Goal: Information Seeking & Learning: Learn about a topic

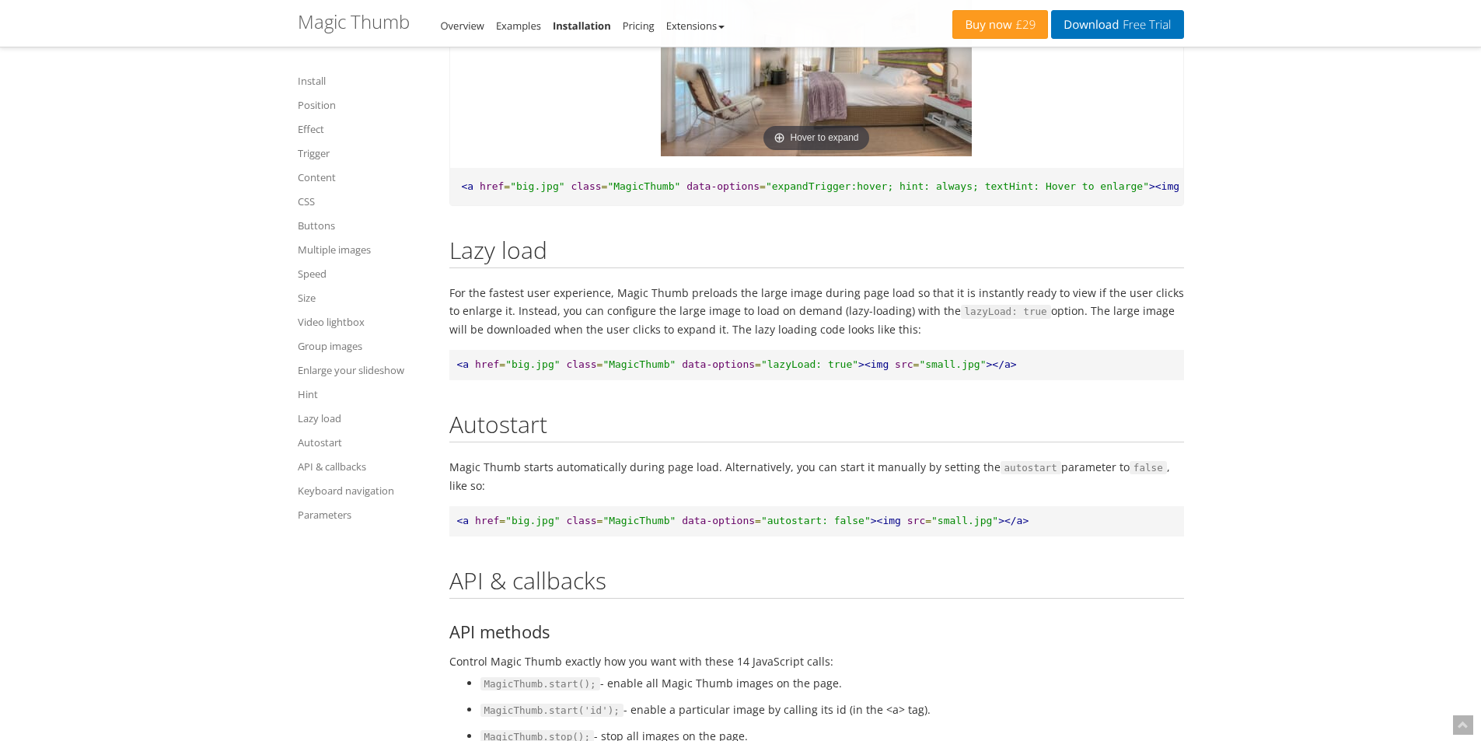
scroll to position [14647, 0]
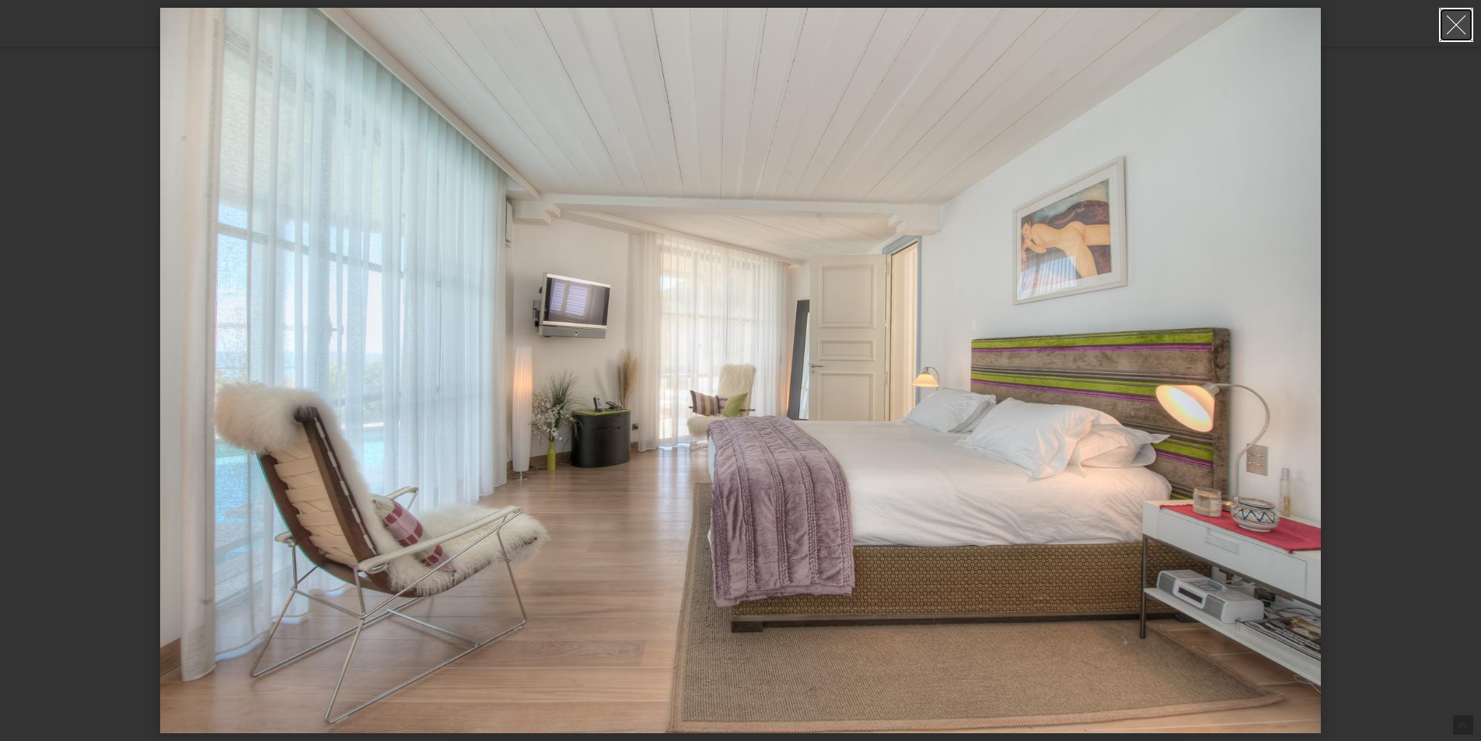
click at [1446, 30] on link at bounding box center [1456, 25] width 34 height 34
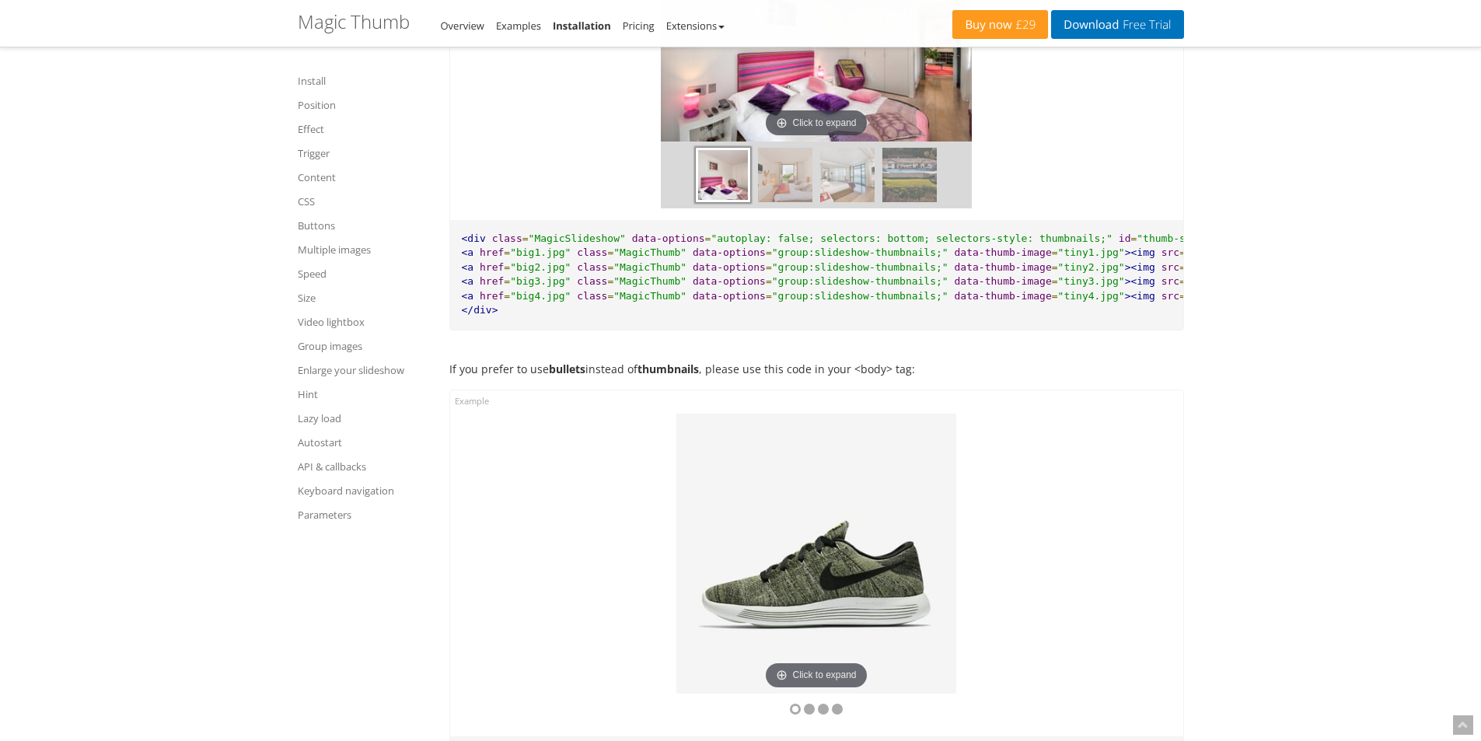
scroll to position [13481, 0]
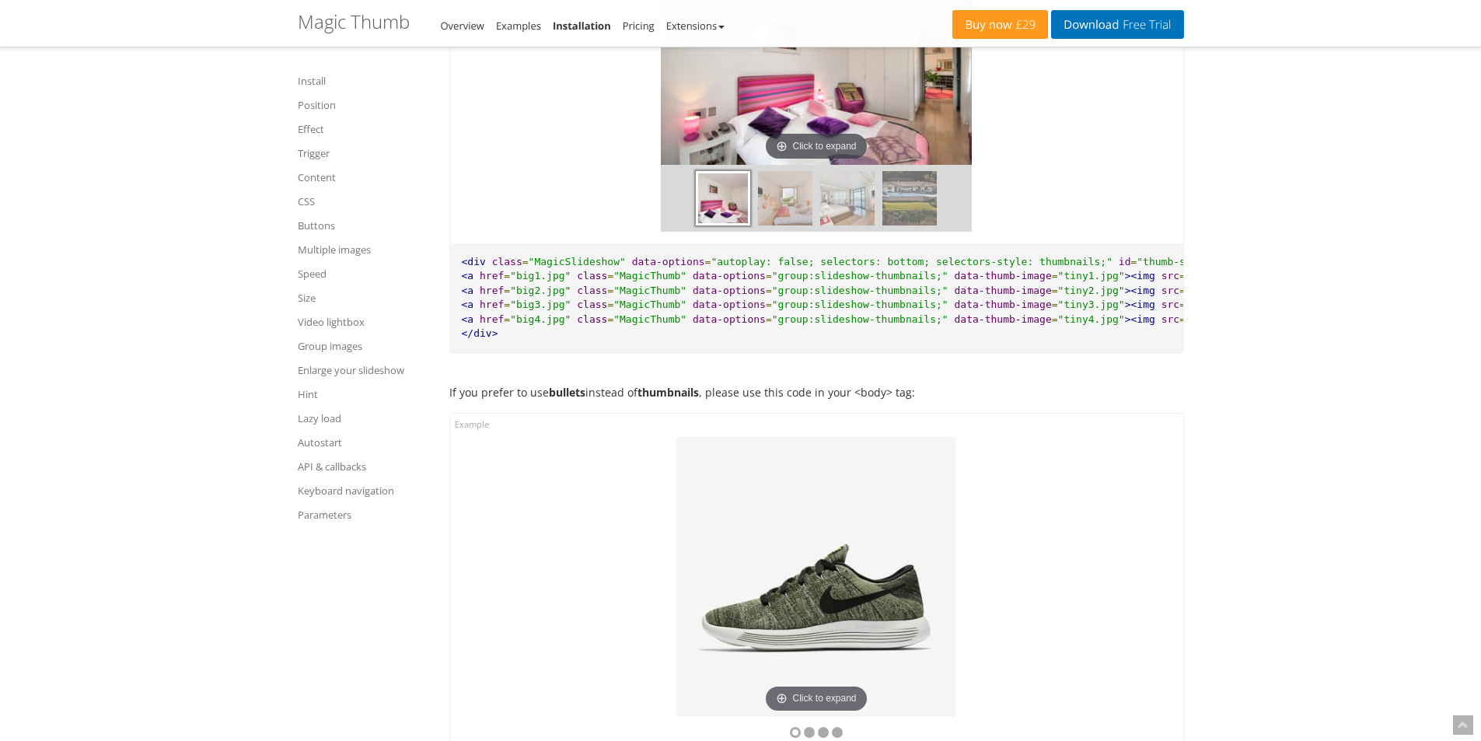
click at [788, 215] on img at bounding box center [785, 198] width 54 height 54
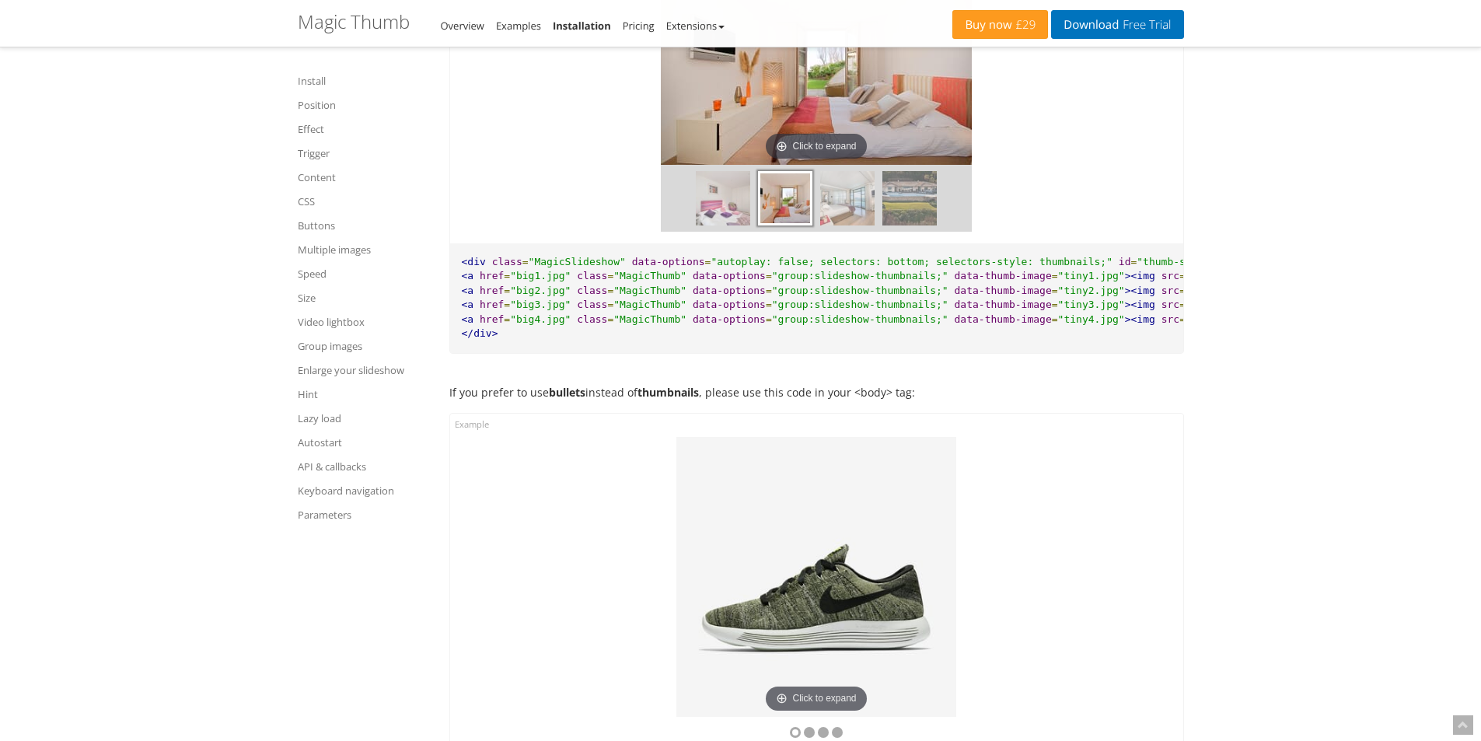
click at [832, 226] on img at bounding box center [847, 198] width 54 height 54
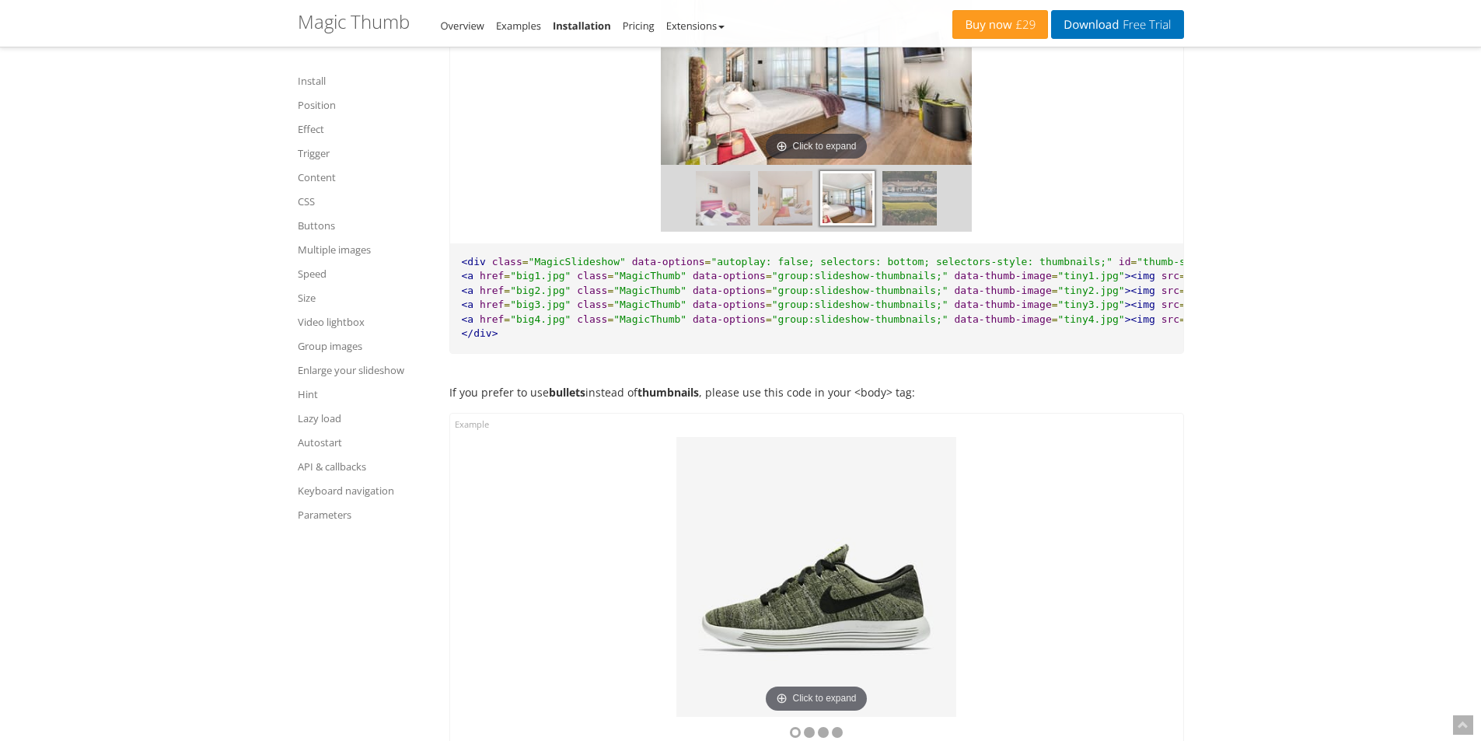
click at [903, 226] on img at bounding box center [910, 198] width 54 height 54
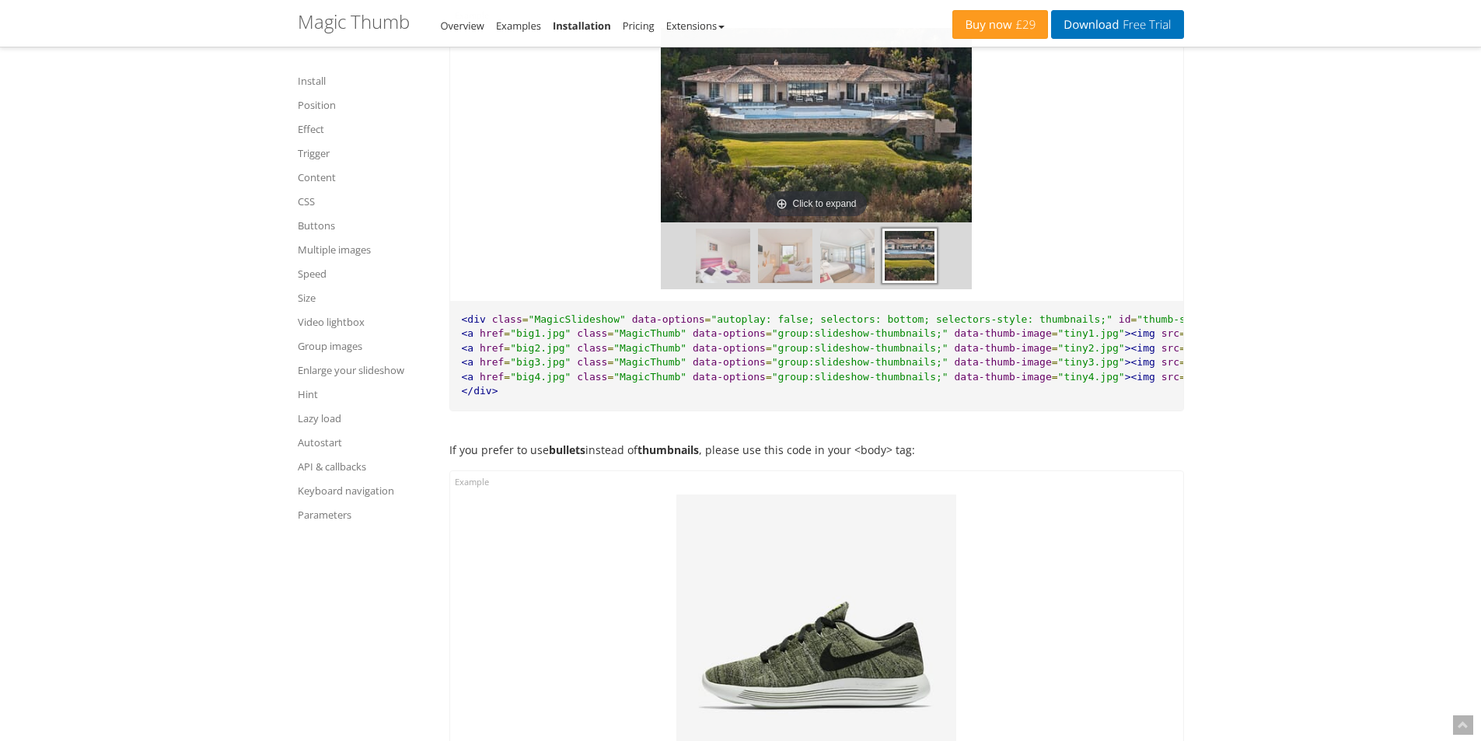
scroll to position [13325, 0]
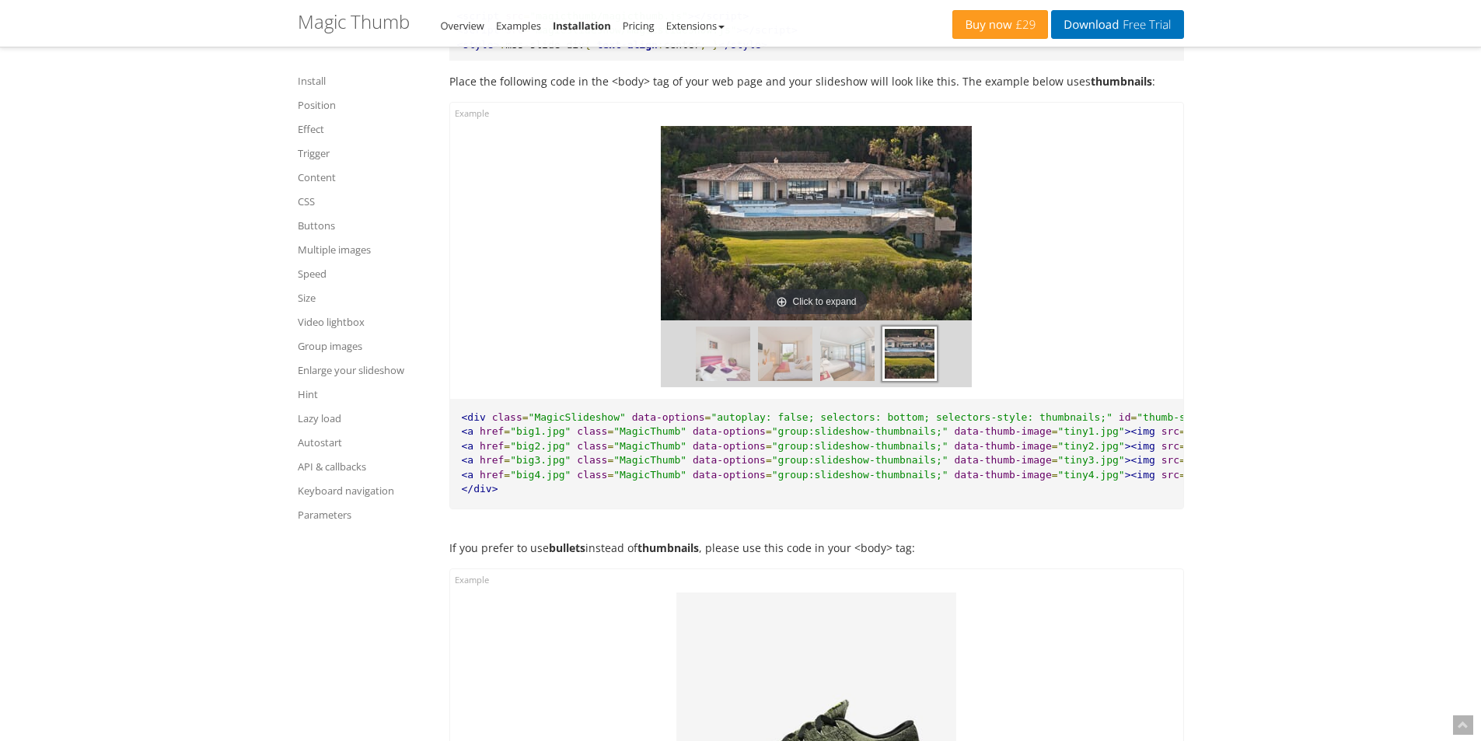
click at [839, 379] on img at bounding box center [847, 354] width 54 height 54
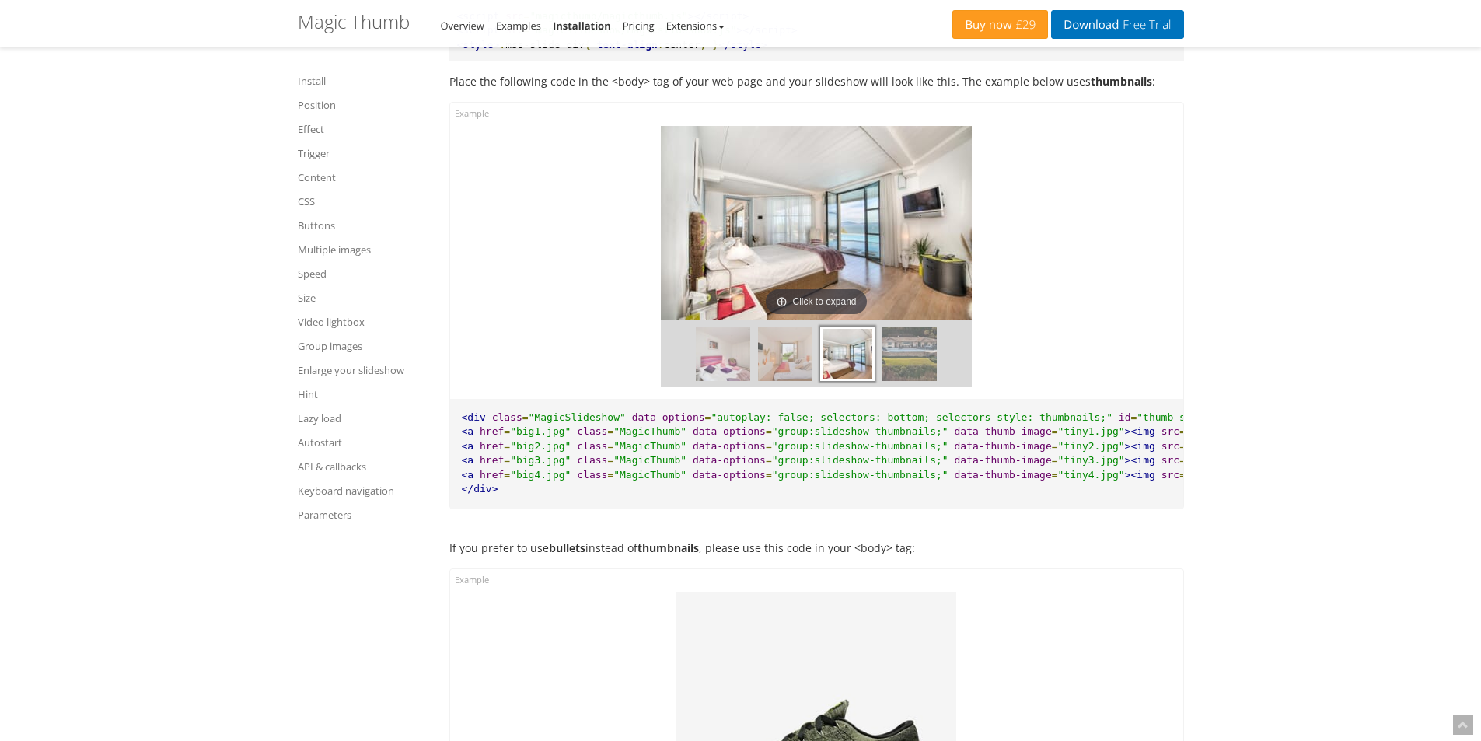
click at [789, 380] on img at bounding box center [785, 354] width 54 height 54
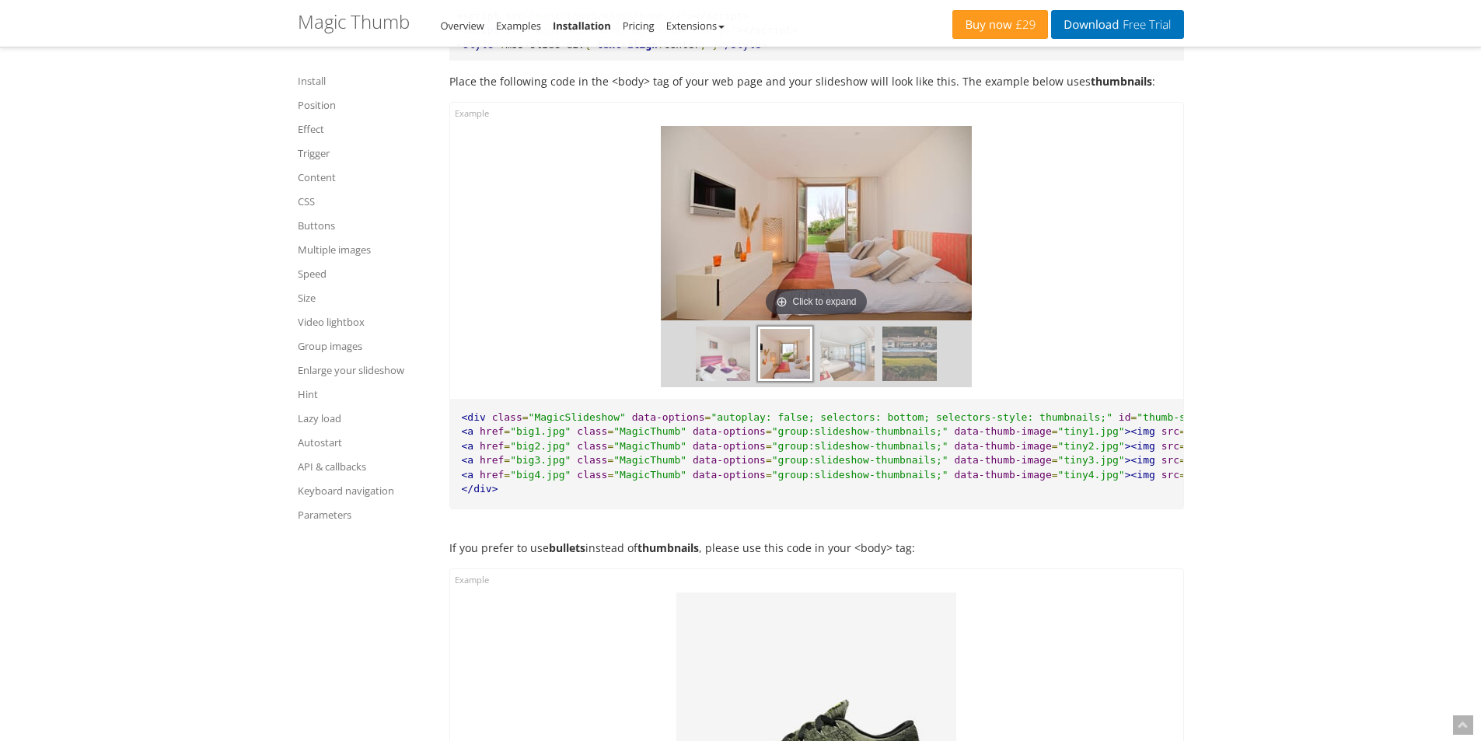
click at [727, 381] on img at bounding box center [723, 354] width 54 height 54
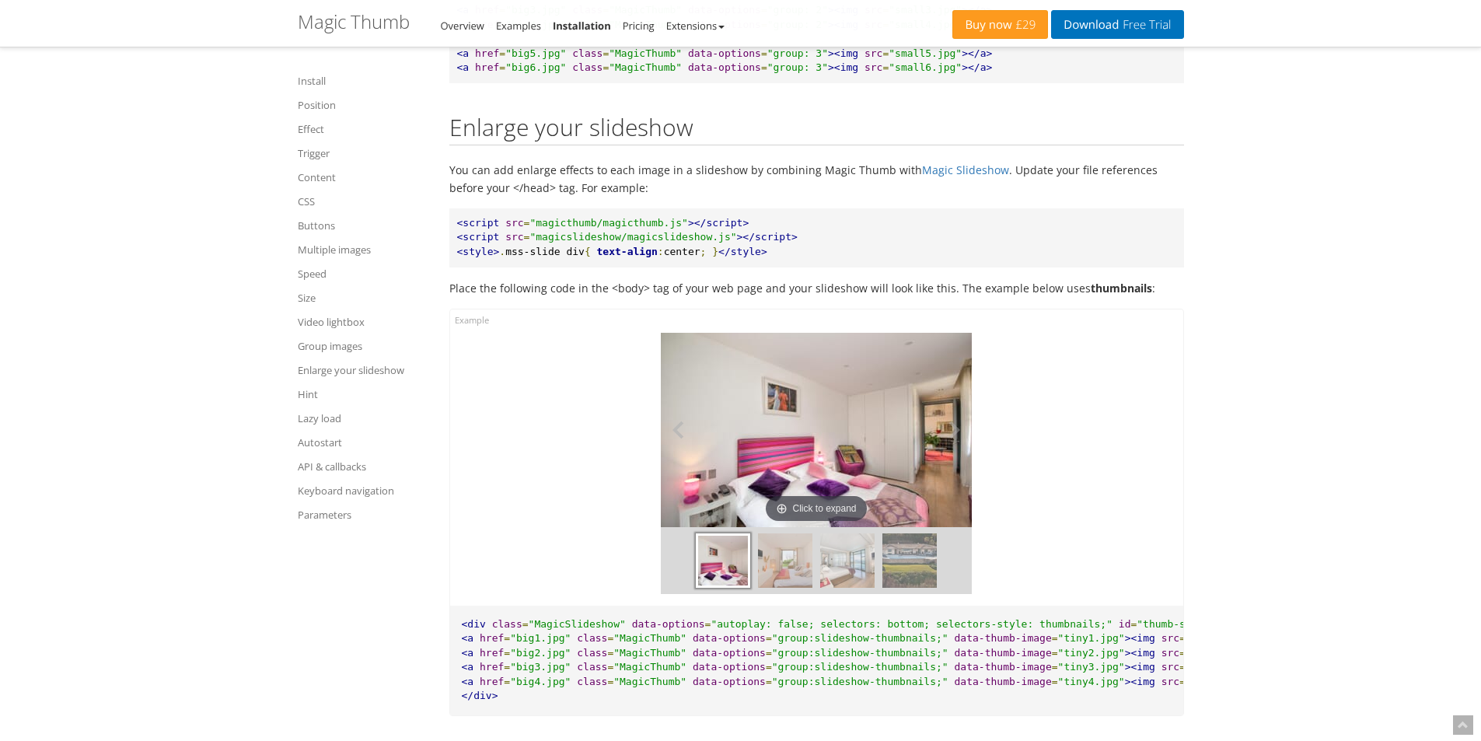
scroll to position [13092, 0]
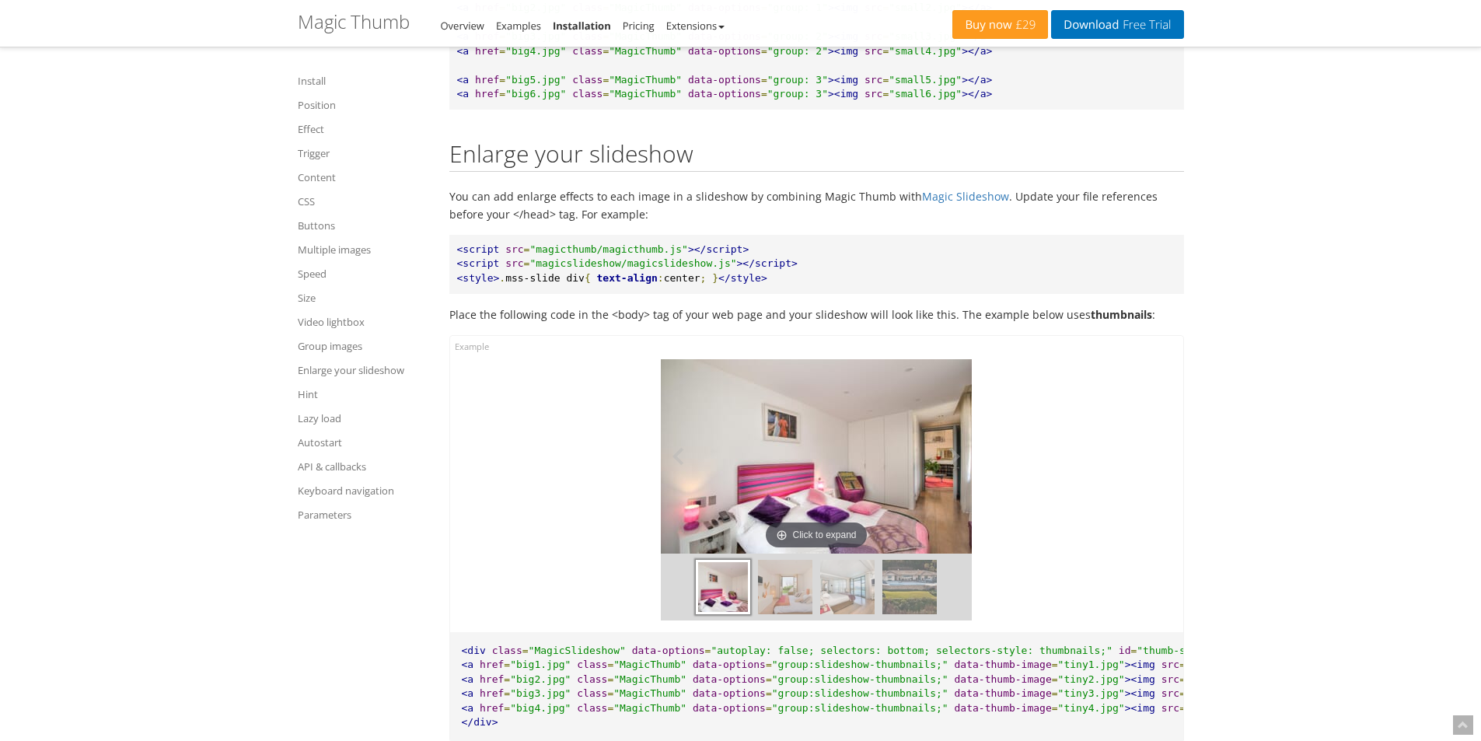
click at [747, 414] on img at bounding box center [816, 456] width 311 height 194
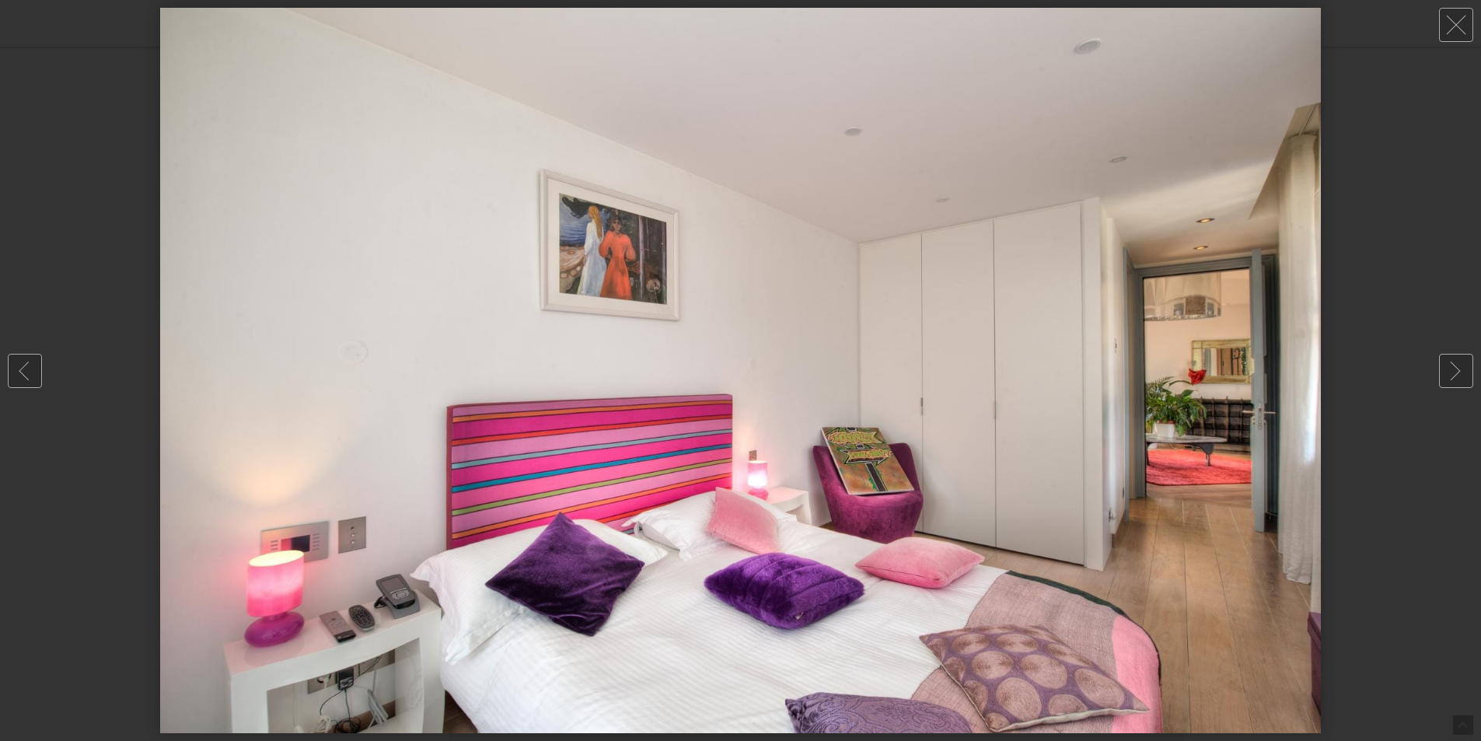
click at [1404, 358] on div at bounding box center [740, 370] width 1481 height 741
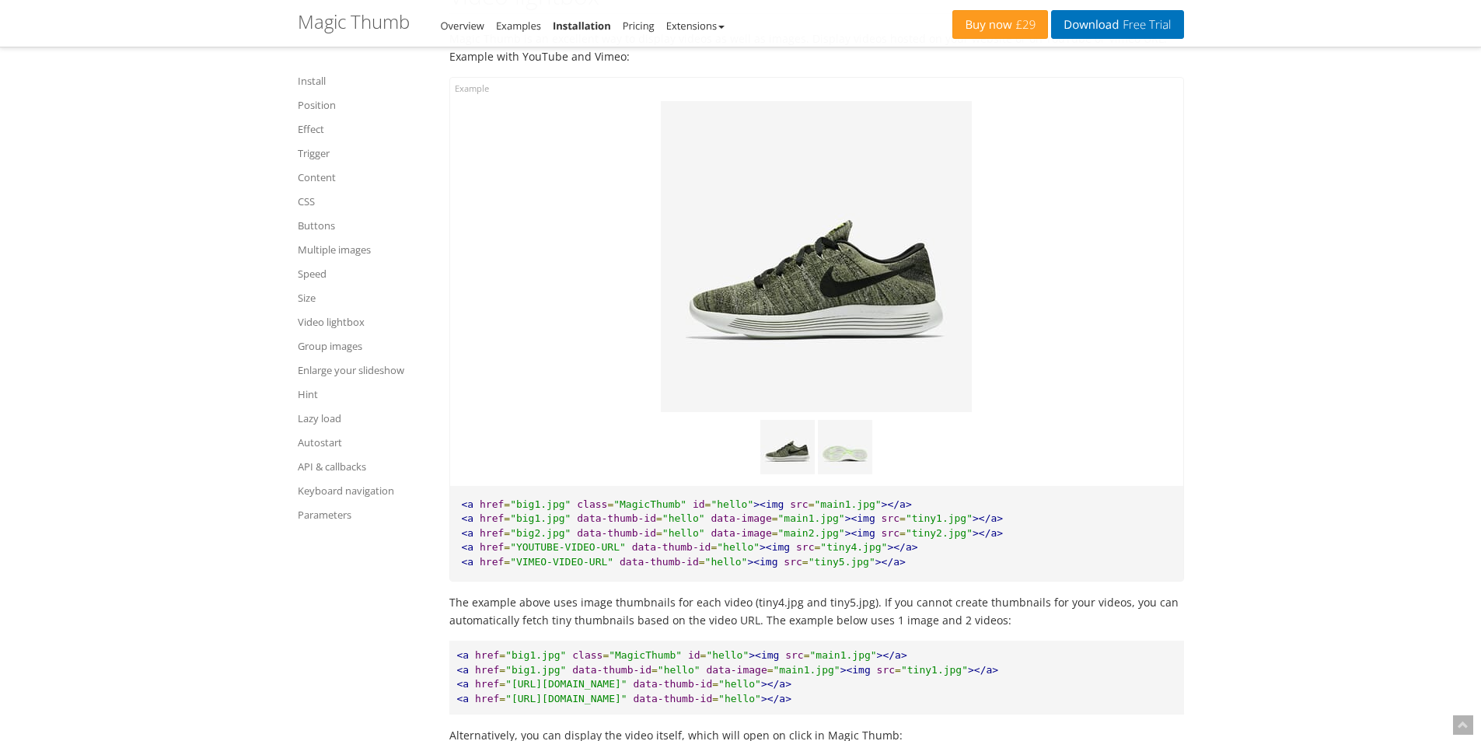
scroll to position [10837, 0]
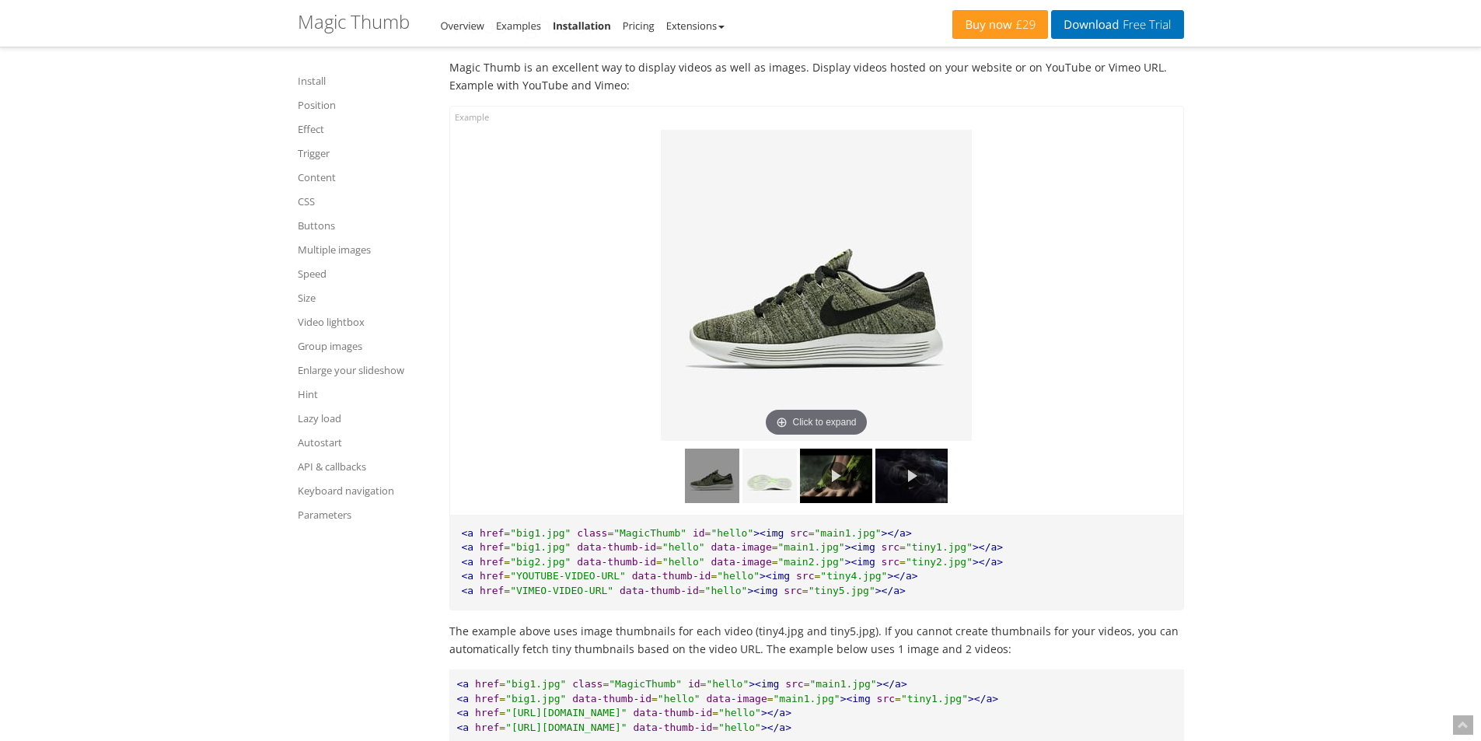
click at [845, 495] on link at bounding box center [836, 476] width 72 height 54
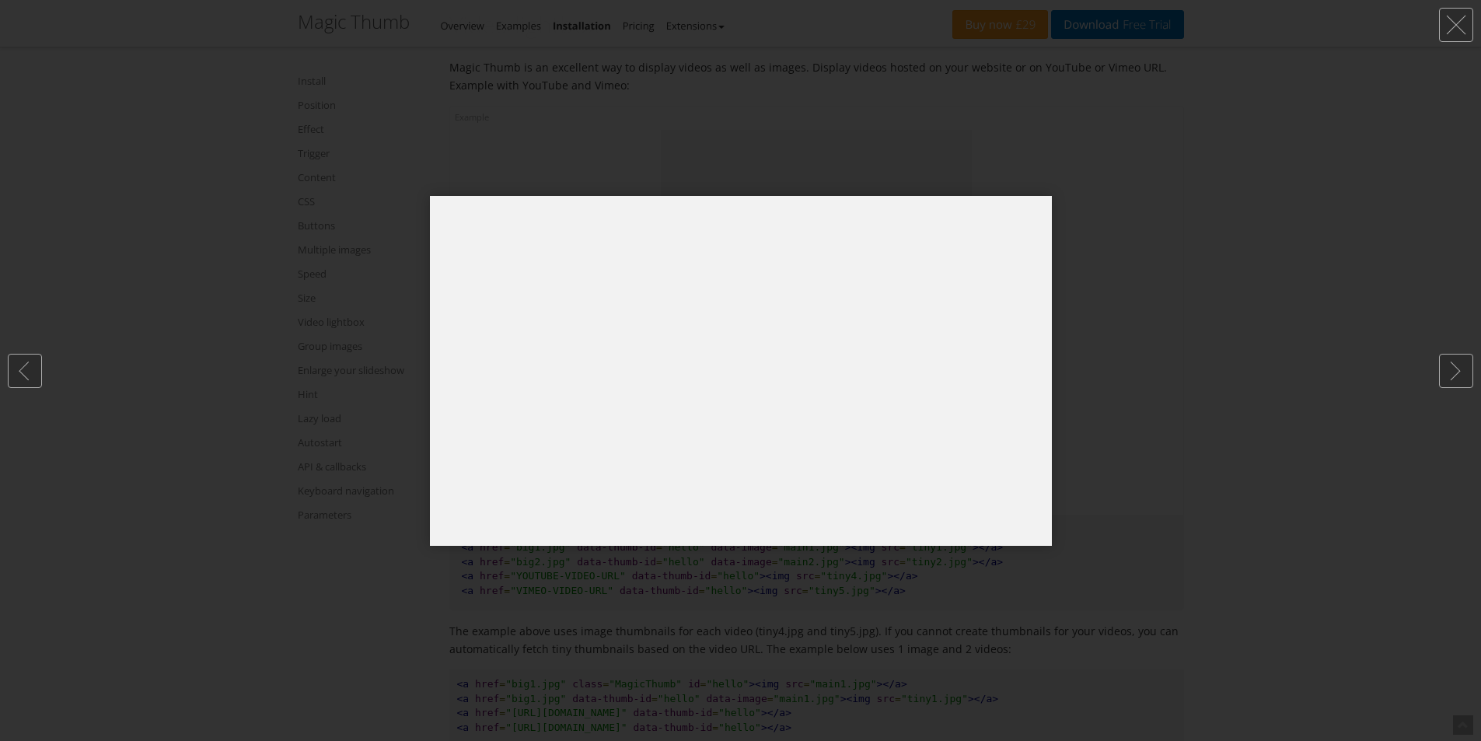
click at [1221, 405] on div at bounding box center [740, 370] width 1481 height 741
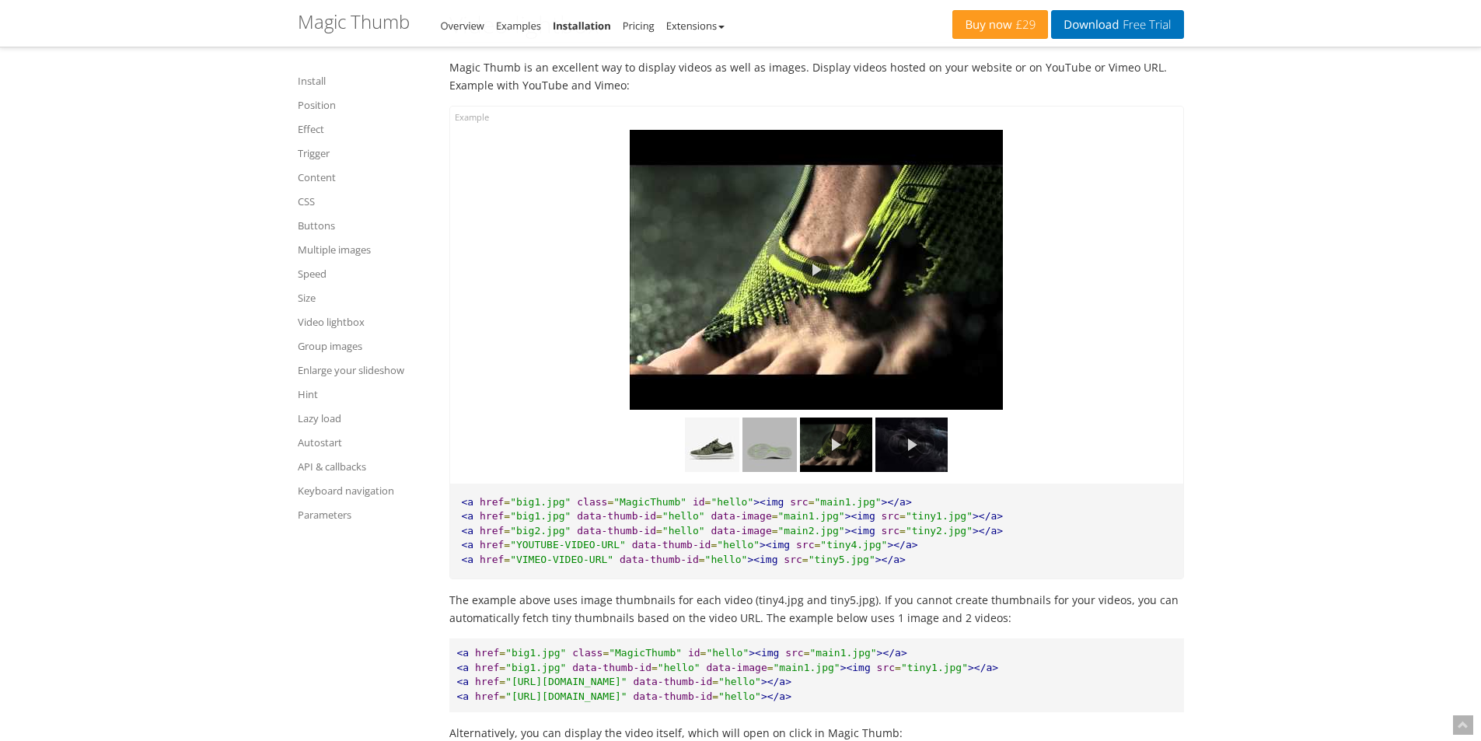
click at [765, 469] on img at bounding box center [770, 445] width 54 height 54
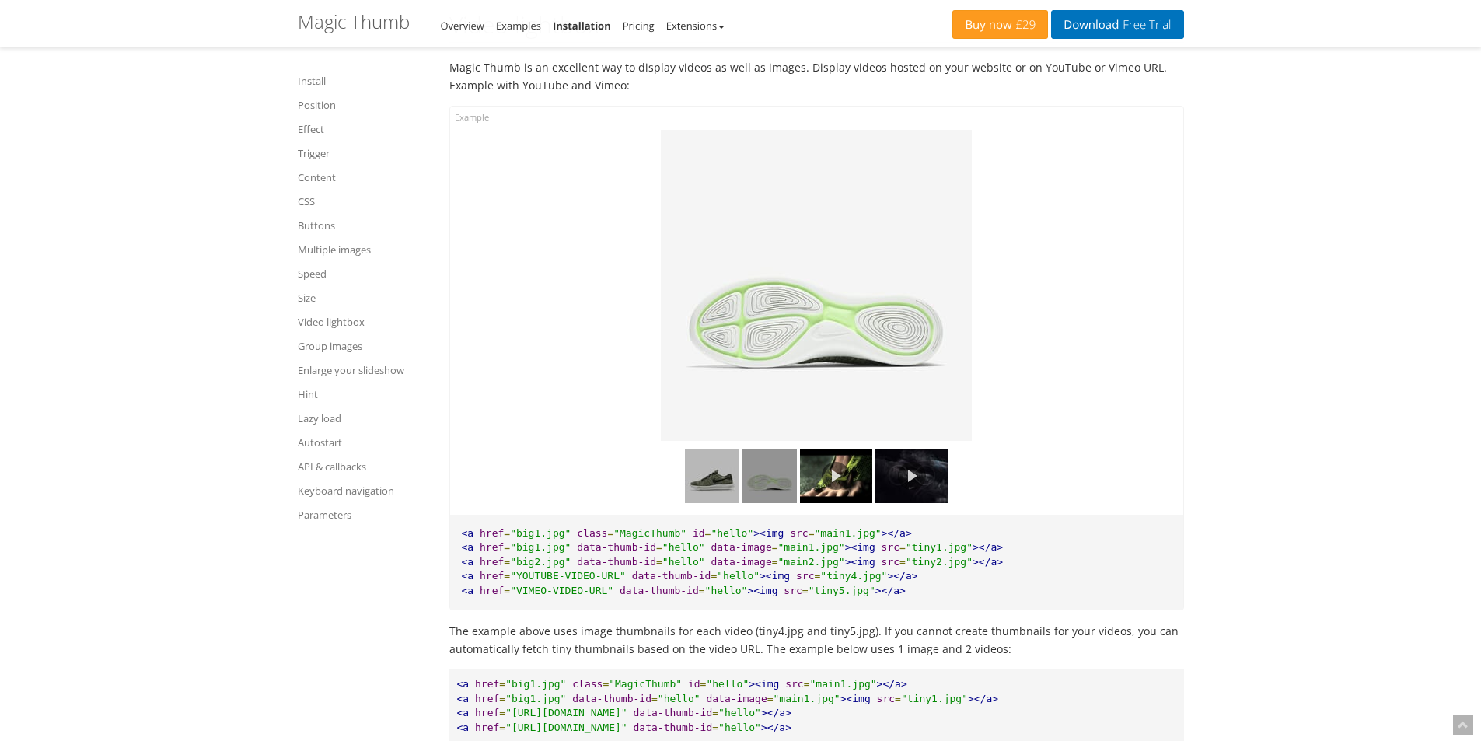
click at [708, 480] on img at bounding box center [712, 476] width 54 height 54
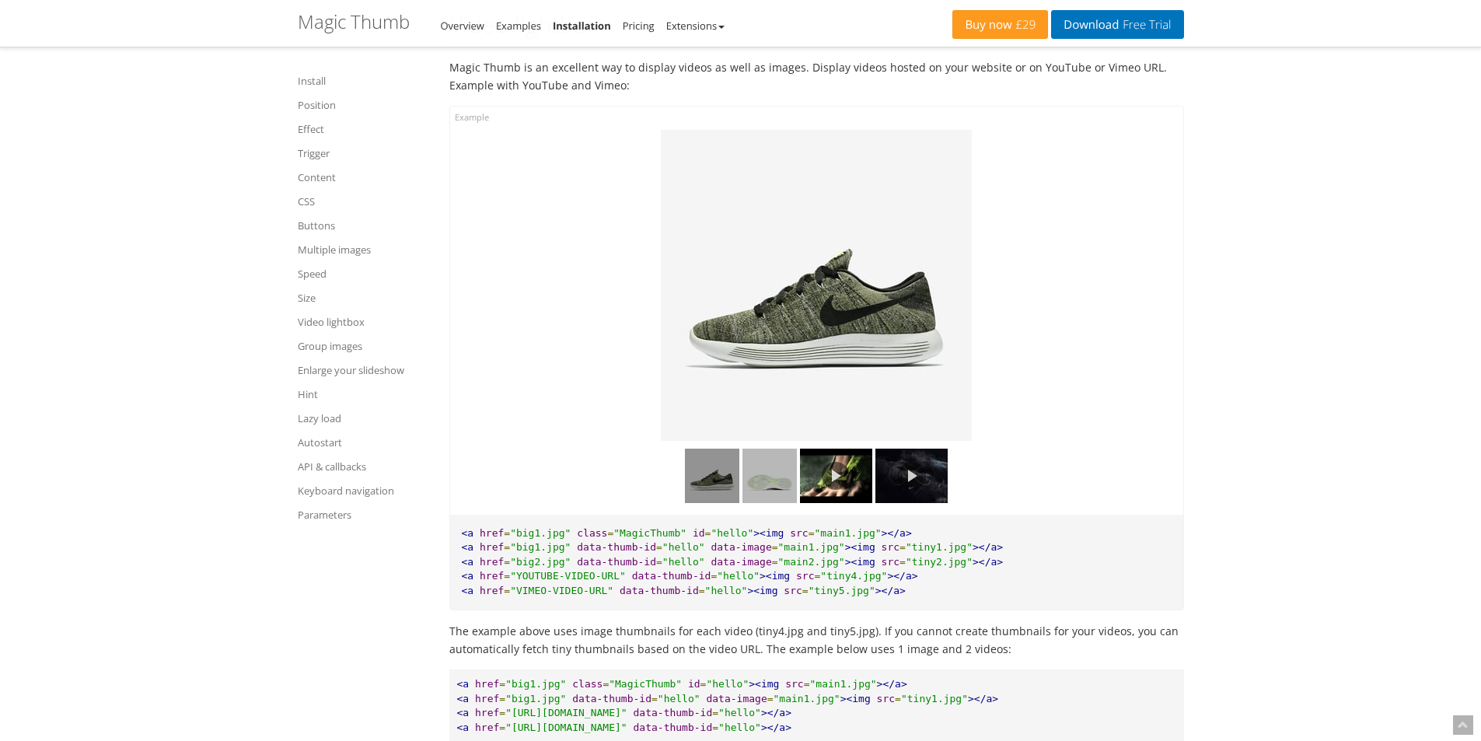
click at [767, 493] on img at bounding box center [770, 476] width 54 height 54
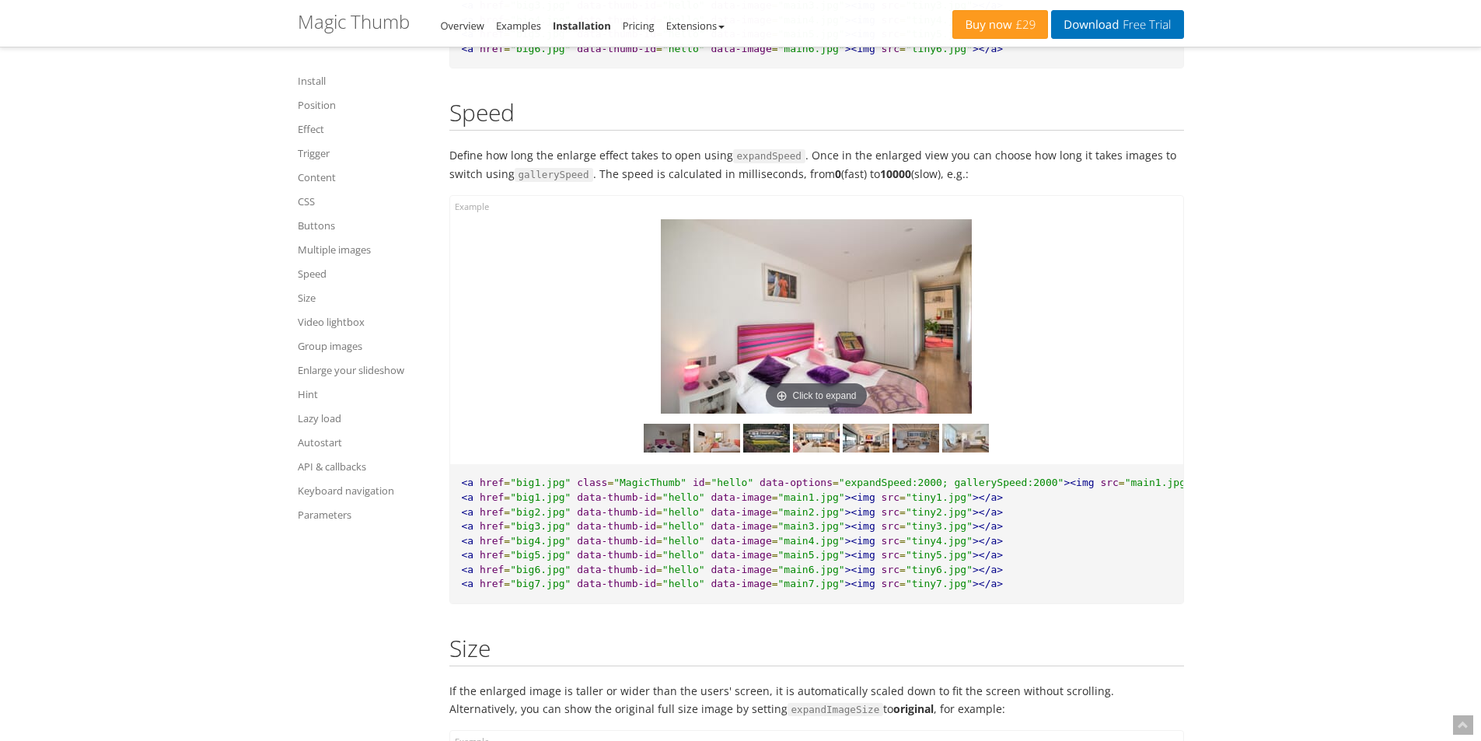
scroll to position [9670, 0]
